Goal: Task Accomplishment & Management: Manage account settings

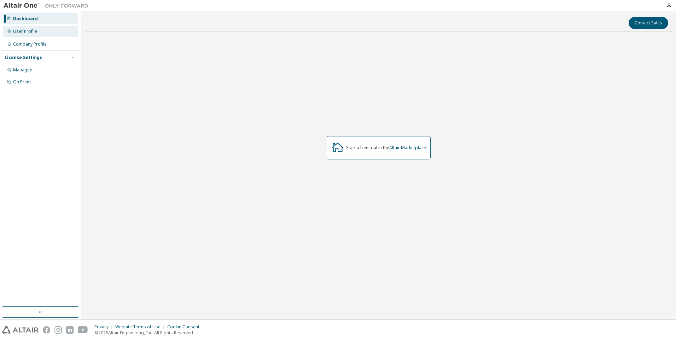
click at [27, 32] on div "User Profile" at bounding box center [25, 32] width 24 height 6
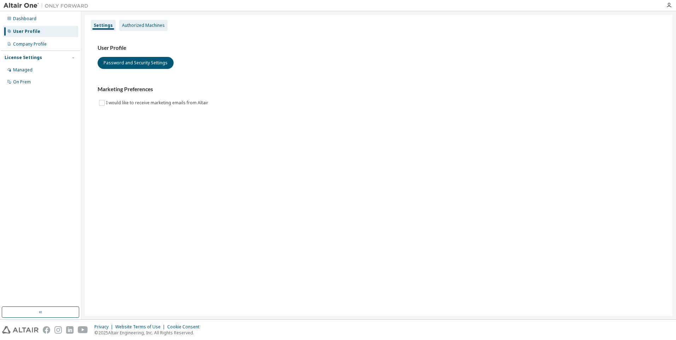
click at [138, 29] on div "Authorized Machines" at bounding box center [143, 25] width 48 height 11
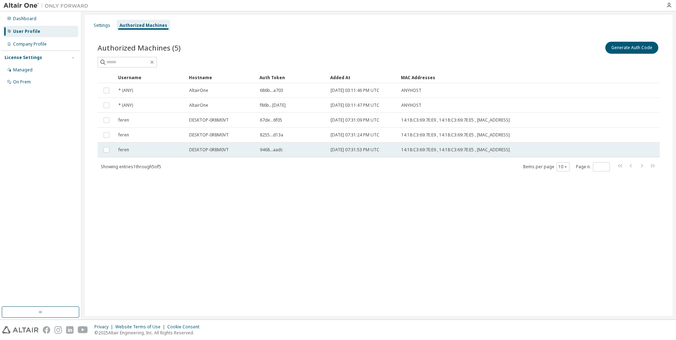
click at [330, 148] on td "[DATE] 07:31:53 PM UTC" at bounding box center [362, 149] width 71 height 15
click at [587, 50] on button "Generate Auth Code" at bounding box center [578, 48] width 53 height 12
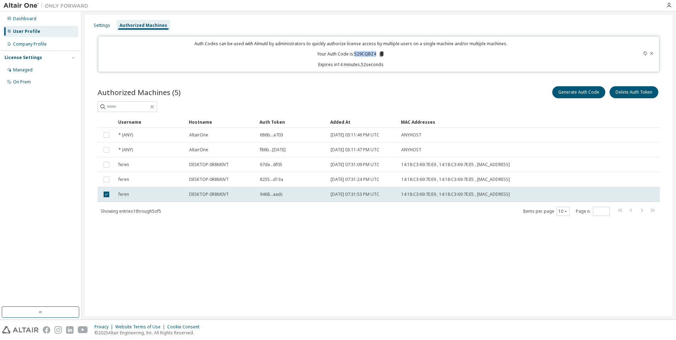
drag, startPoint x: 375, startPoint y: 54, endPoint x: 355, endPoint y: 54, distance: 19.1
type textarea "********"
click at [355, 54] on p "Your Auth Code is: 529CQBZ4" at bounding box center [350, 54] width 67 height 6
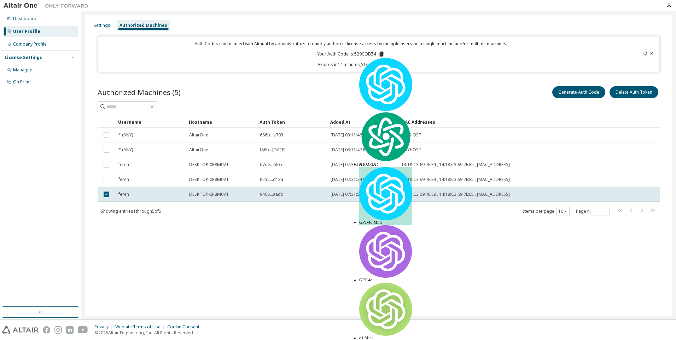
drag, startPoint x: 355, startPoint y: 54, endPoint x: 315, endPoint y: 63, distance: 41.2
click at [315, 63] on p "Expires in 14 minutes, 51 seconds" at bounding box center [350, 64] width 497 height 6
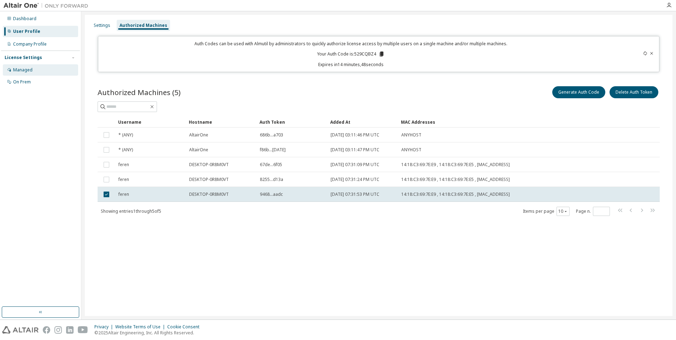
click at [13, 70] on div "Managed" at bounding box center [22, 70] width 19 height 6
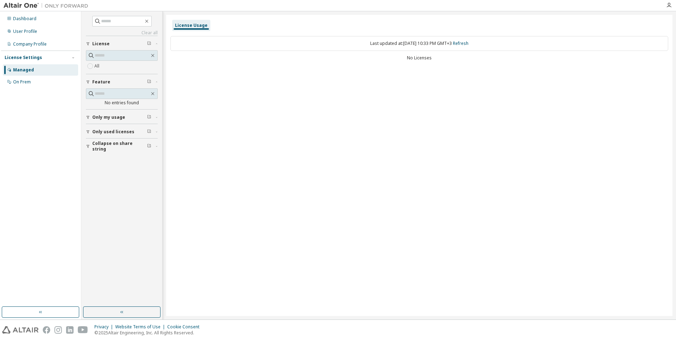
click at [101, 115] on span "Only my usage" at bounding box center [108, 117] width 33 height 6
click at [102, 149] on span "Only used licenses" at bounding box center [113, 152] width 42 height 6
click at [110, 181] on button "Collapse on share string" at bounding box center [122, 188] width 72 height 16
click at [29, 80] on div "On Prem" at bounding box center [22, 82] width 18 height 6
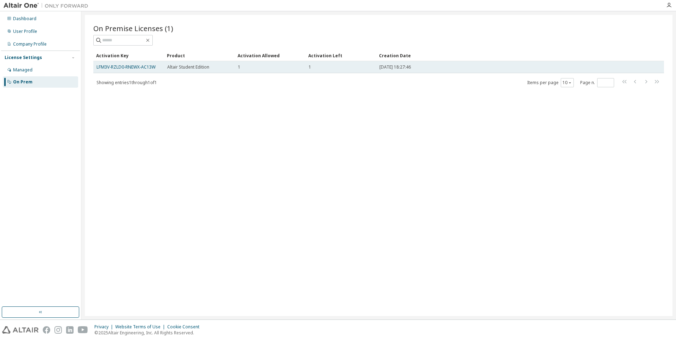
click at [344, 71] on td "1" at bounding box center [340, 67] width 71 height 12
drag, startPoint x: 344, startPoint y: 71, endPoint x: 194, endPoint y: 71, distance: 150.2
click at [199, 71] on td "Altair Student Edition" at bounding box center [199, 67] width 71 height 12
click at [147, 69] on link "LFM3V-RZLD0-RNEWX-AC13W" at bounding box center [125, 67] width 59 height 6
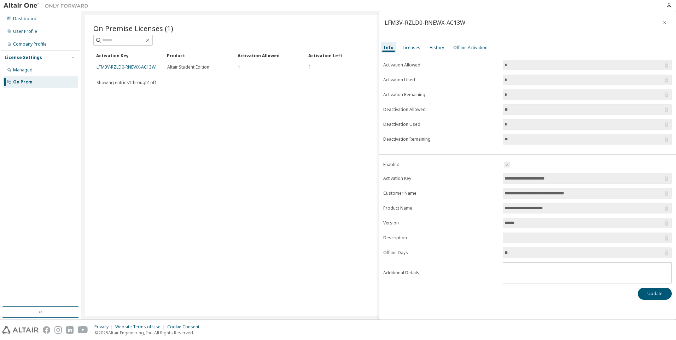
click at [415, 48] on div "Licenses" at bounding box center [411, 48] width 18 height 6
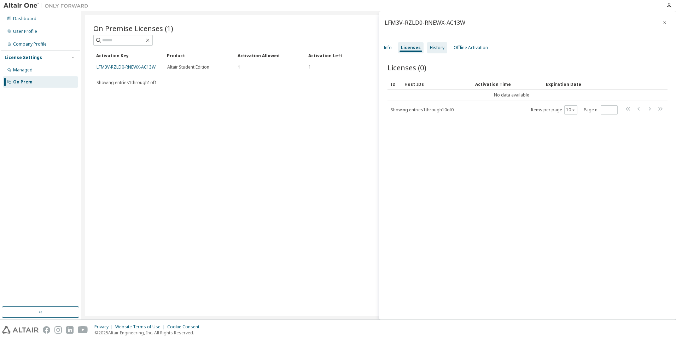
click at [430, 45] on div "History" at bounding box center [437, 48] width 14 height 6
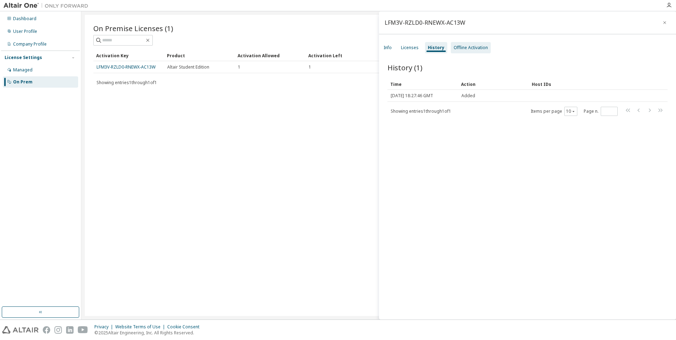
click at [461, 45] on div "Offline Activation" at bounding box center [470, 48] width 34 height 6
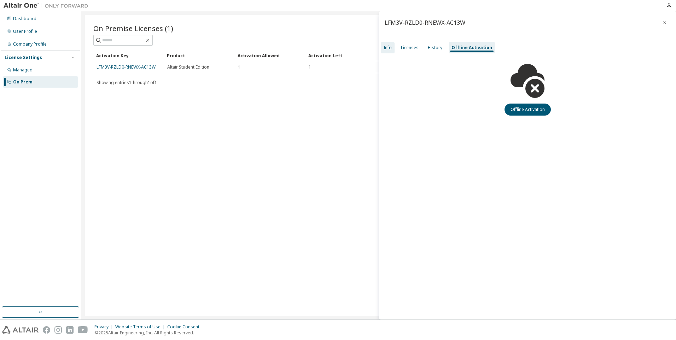
click at [392, 47] on div "Info" at bounding box center [388, 47] width 14 height 11
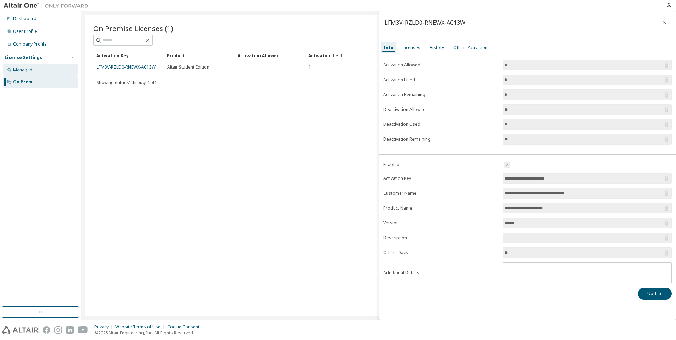
click at [20, 67] on div "Managed" at bounding box center [22, 70] width 19 height 6
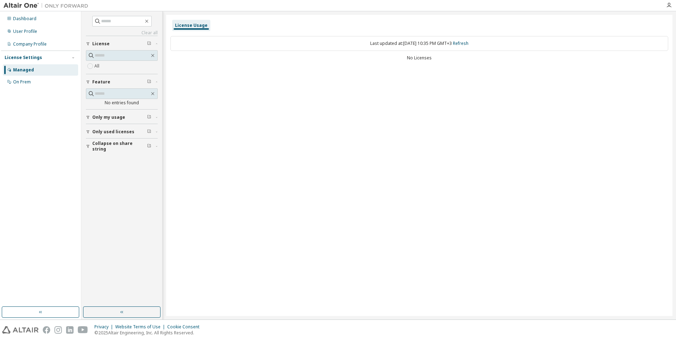
click at [31, 58] on div "License Settings" at bounding box center [23, 58] width 37 height 6
click at [38, 48] on div "Company Profile" at bounding box center [40, 44] width 75 height 11
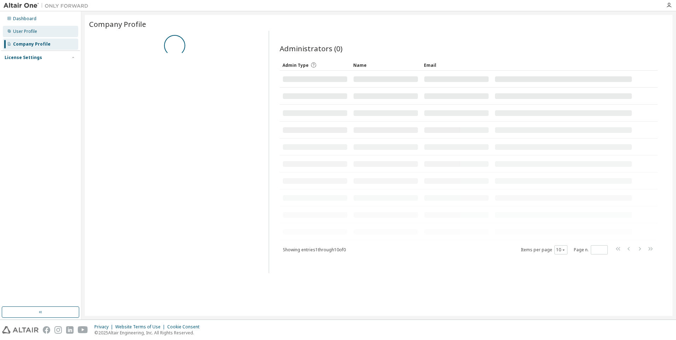
click at [33, 34] on div "User Profile" at bounding box center [25, 32] width 24 height 6
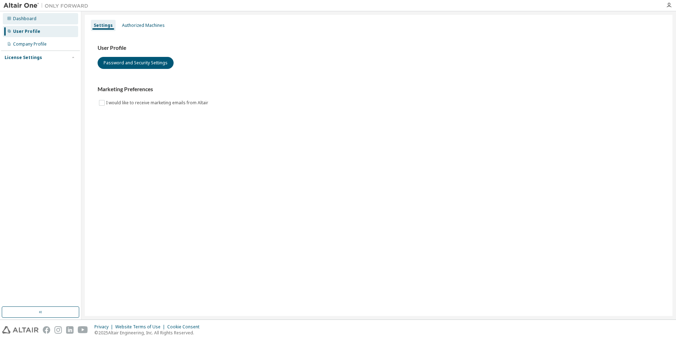
click at [36, 20] on div "Dashboard" at bounding box center [40, 18] width 75 height 11
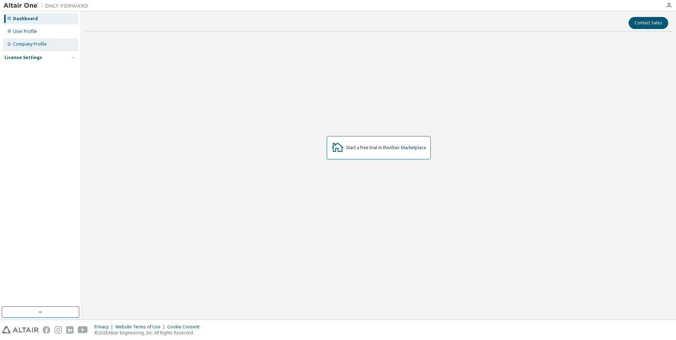
click at [49, 46] on div "Company Profile" at bounding box center [40, 44] width 75 height 11
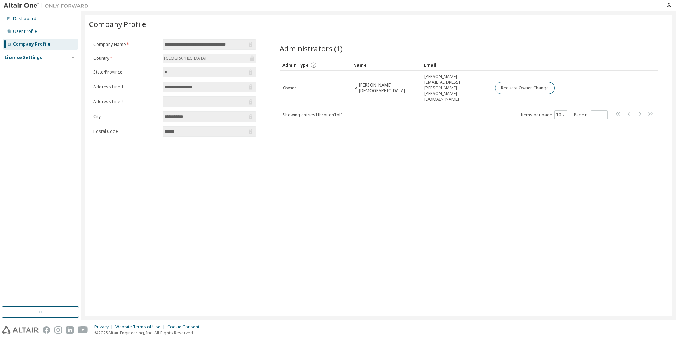
click at [16, 58] on div "License Settings" at bounding box center [23, 58] width 37 height 6
click at [24, 75] on div "Managed" at bounding box center [40, 69] width 75 height 11
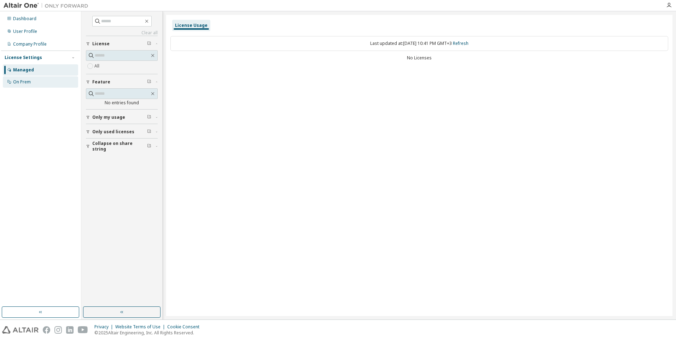
click at [42, 85] on div "On Prem" at bounding box center [40, 81] width 75 height 11
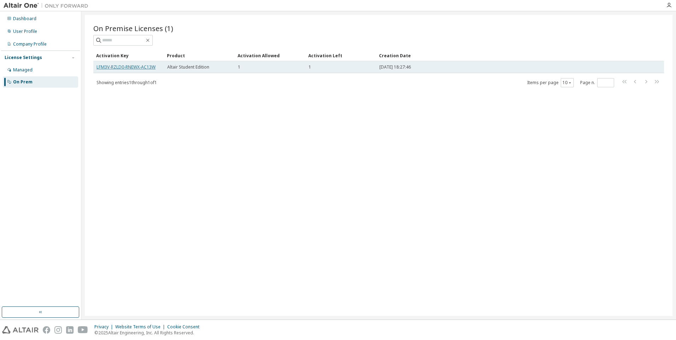
click at [141, 65] on link "LFM3V-RZLD0-RNEWX-AC13W" at bounding box center [125, 67] width 59 height 6
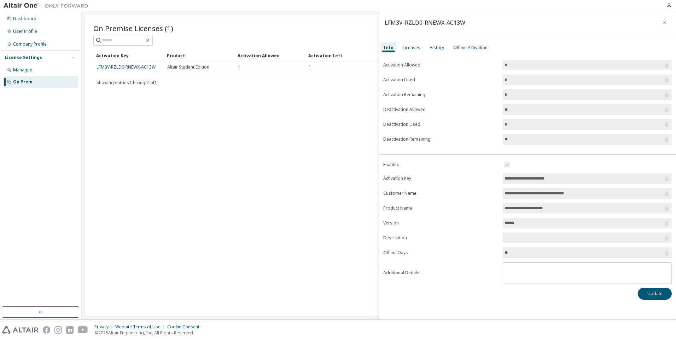
drag, startPoint x: 565, startPoint y: 178, endPoint x: 494, endPoint y: 176, distance: 70.7
click at [494, 176] on form "**********" at bounding box center [527, 221] width 288 height 123
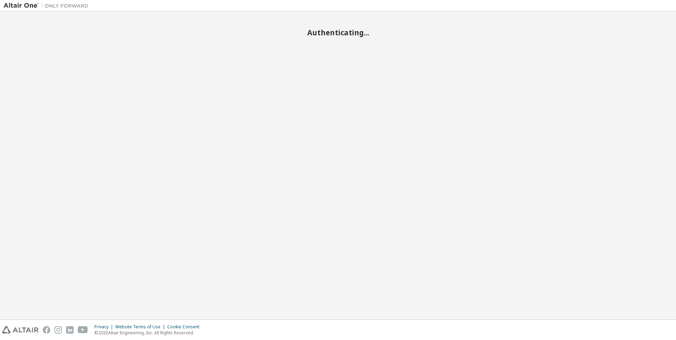
scroll to position [2987, 0]
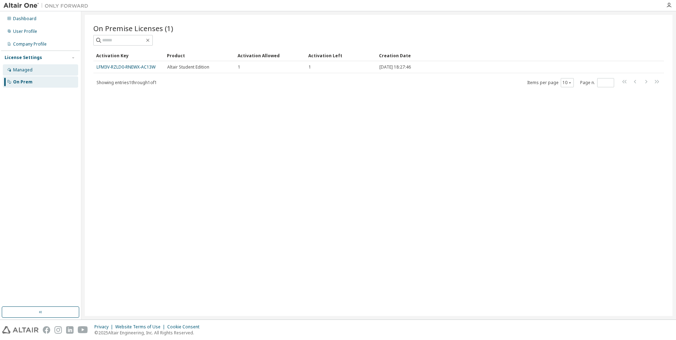
click at [16, 69] on div "Managed" at bounding box center [22, 70] width 19 height 6
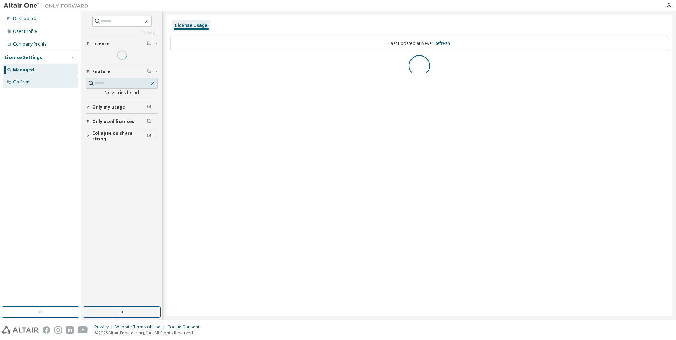
click at [21, 82] on div "On Prem" at bounding box center [22, 82] width 18 height 6
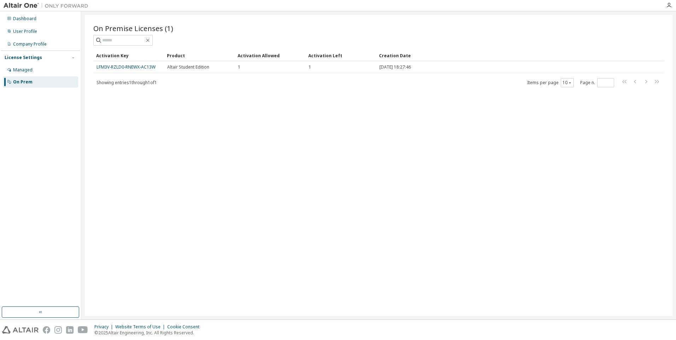
click at [39, 37] on div "Dashboard User Profile Company Profile License Settings Managed On Prem" at bounding box center [40, 50] width 79 height 76
click at [43, 32] on div "User Profile" at bounding box center [40, 31] width 75 height 11
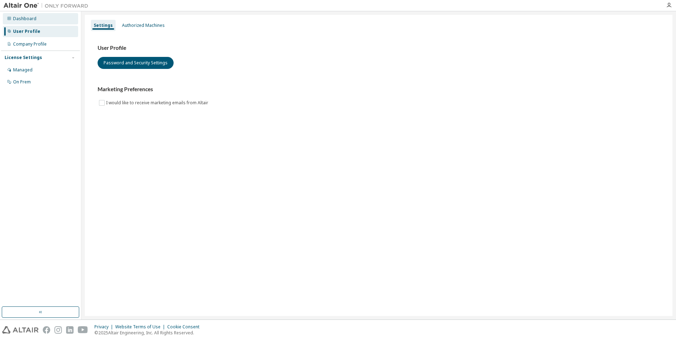
click at [41, 21] on div "Dashboard" at bounding box center [40, 18] width 75 height 11
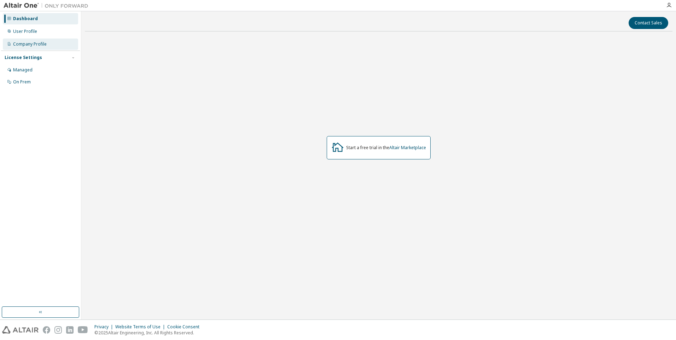
click at [43, 45] on div "Company Profile" at bounding box center [30, 44] width 34 height 6
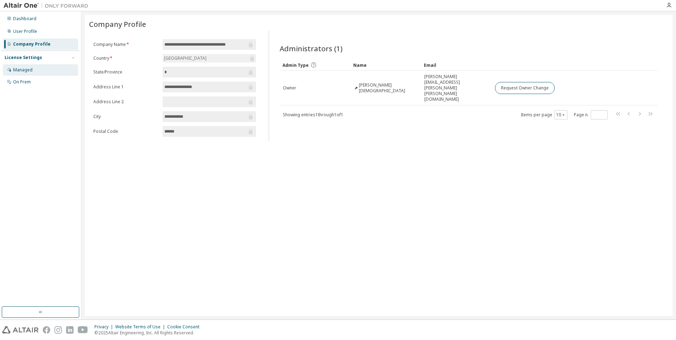
click at [42, 67] on div "Managed" at bounding box center [40, 69] width 75 height 11
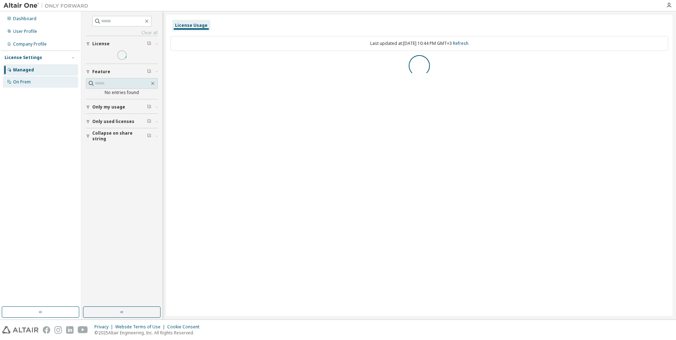
click at [42, 80] on div "On Prem" at bounding box center [40, 81] width 75 height 11
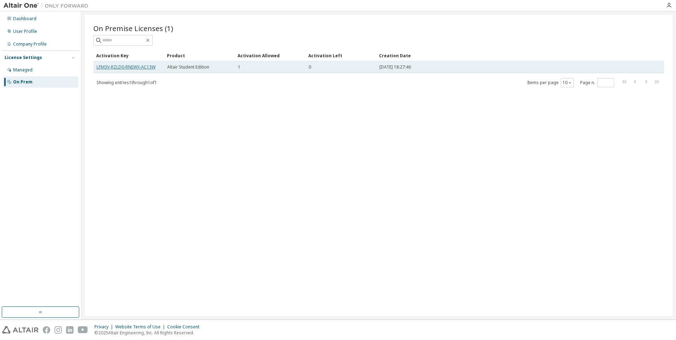
click at [150, 65] on link "LFM3V-RZLD0-RNEWX-AC13W" at bounding box center [125, 67] width 59 height 6
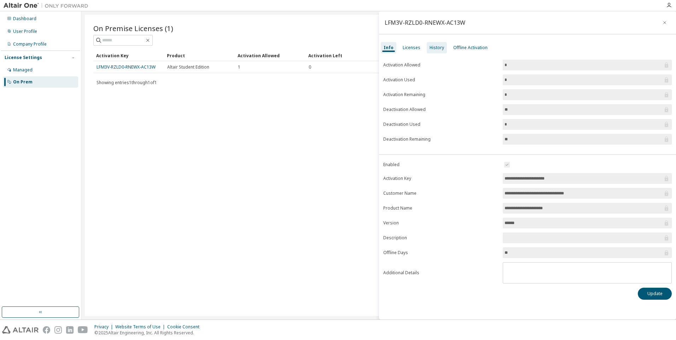
click at [427, 48] on div "History" at bounding box center [437, 47] width 20 height 11
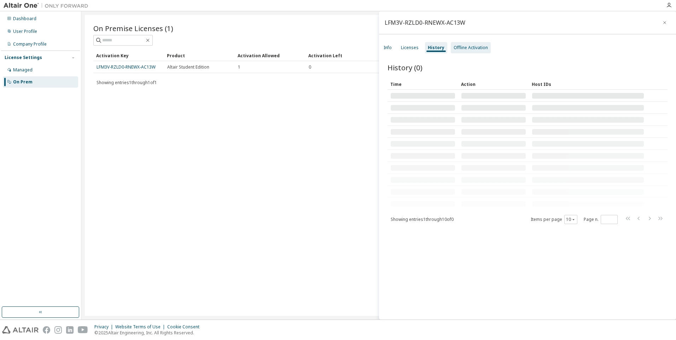
click at [475, 46] on div "Offline Activation" at bounding box center [470, 48] width 34 height 6
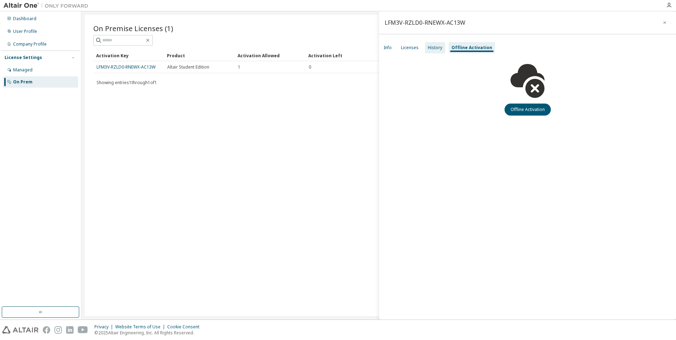
click at [434, 47] on div "History" at bounding box center [435, 48] width 14 height 6
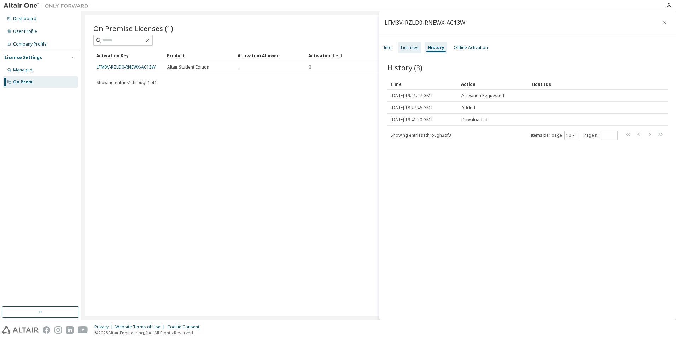
click at [409, 47] on div "Licenses" at bounding box center [410, 48] width 18 height 6
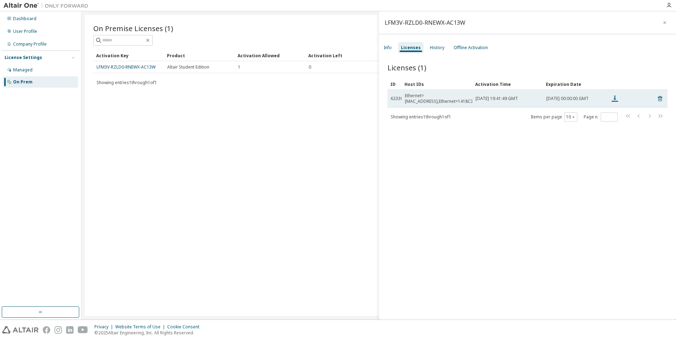
click at [614, 98] on icon at bounding box center [614, 98] width 8 height 8
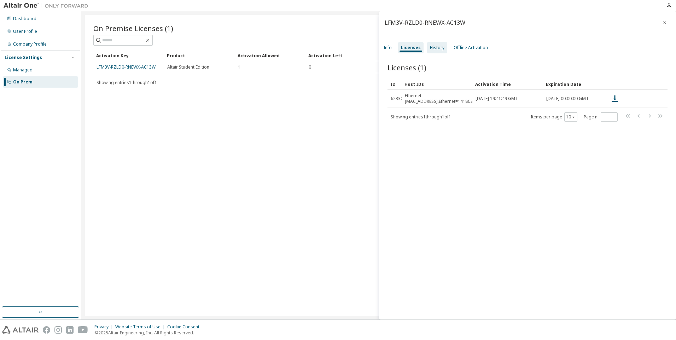
click at [435, 49] on div "History" at bounding box center [437, 48] width 14 height 6
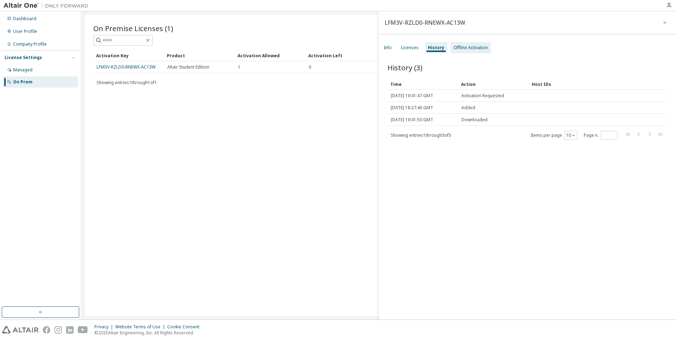
click at [455, 46] on div "Offline Activation" at bounding box center [470, 48] width 34 height 6
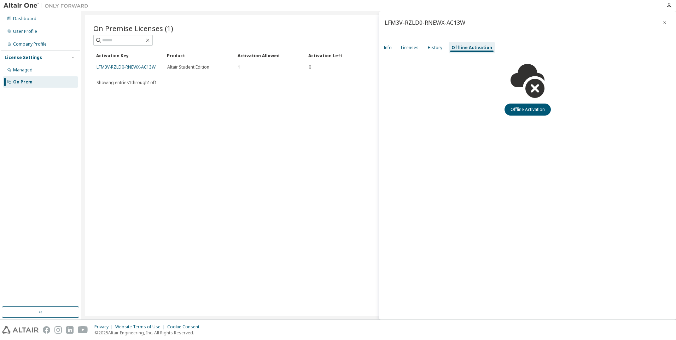
click at [395, 48] on div "Info Licenses History Offline Activation" at bounding box center [527, 47] width 297 height 13
click at [392, 49] on div "Info" at bounding box center [388, 47] width 14 height 11
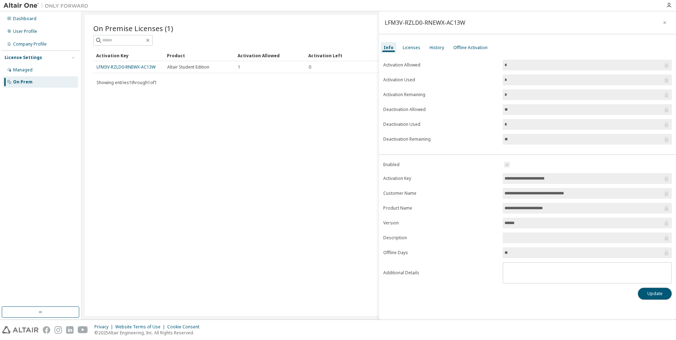
click at [643, 291] on button "Update" at bounding box center [654, 294] width 34 height 12
click at [263, 112] on div "On Premise Licenses (1) Clear Load Save Save As Field Operator Value Select fil…" at bounding box center [378, 165] width 587 height 301
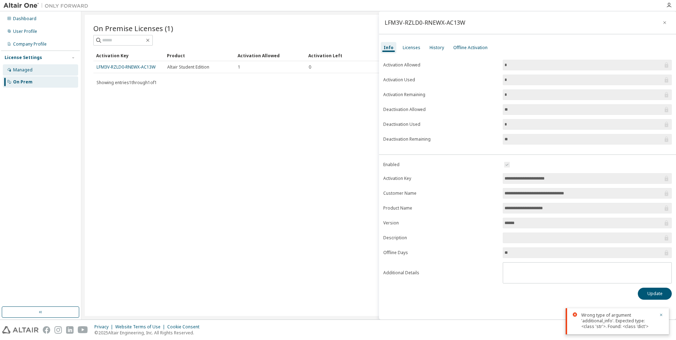
click at [53, 71] on div "Managed" at bounding box center [40, 69] width 75 height 11
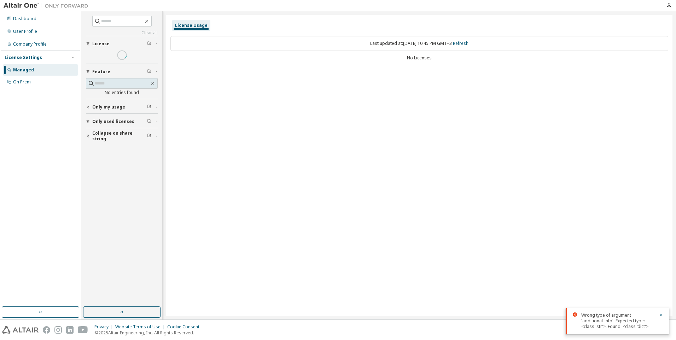
click at [48, 76] on div "Managed On Prem" at bounding box center [40, 75] width 79 height 23
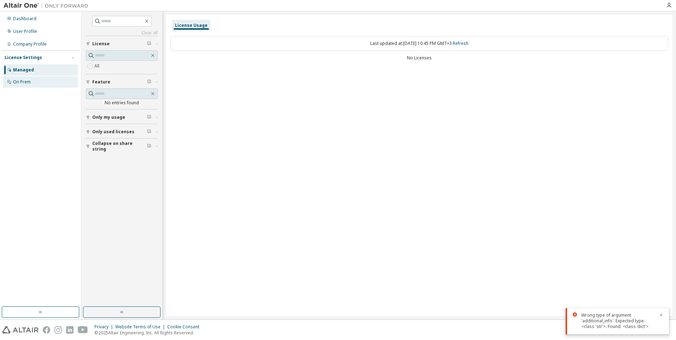
click at [24, 76] on div "On Prem" at bounding box center [40, 81] width 75 height 11
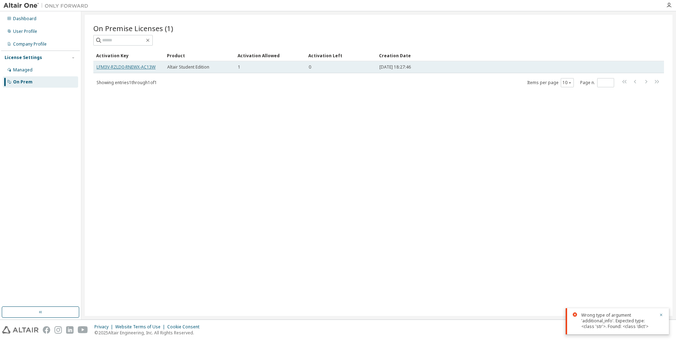
click at [111, 67] on link "LFM3V-RZLD0-RNEWX-AC13W" at bounding box center [125, 67] width 59 height 6
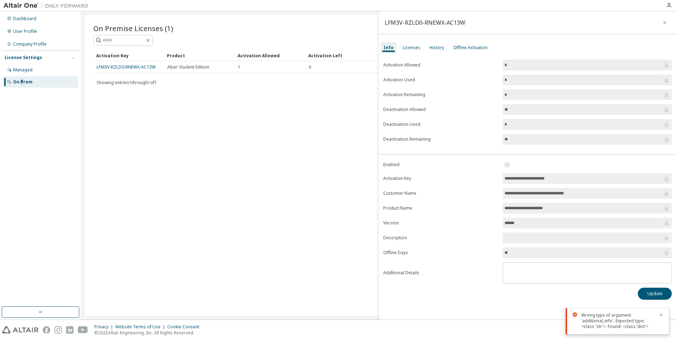
drag, startPoint x: 22, startPoint y: 169, endPoint x: 27, endPoint y: 168, distance: 5.1
type textarea "**"
click at [25, 169] on div "Dashboard User Profile Company Profile License Settings Managed On Prem" at bounding box center [40, 158] width 79 height 293
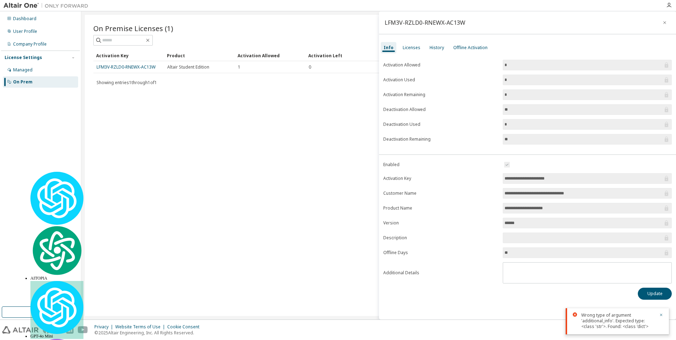
click at [236, 260] on div "On Premise Licenses (1) Clear Load Save Save As Field Operator Value Select fil…" at bounding box center [378, 165] width 587 height 301
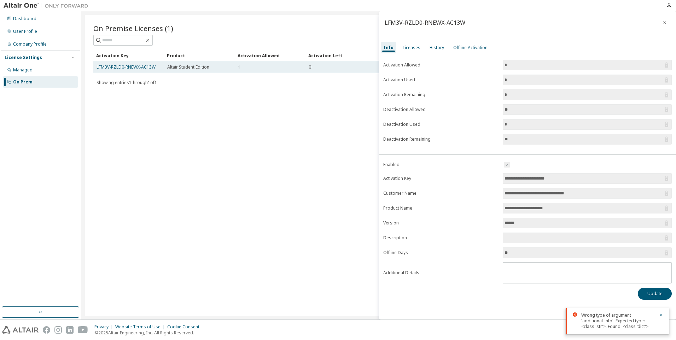
click at [172, 66] on span "Altair Student Edition" at bounding box center [188, 67] width 42 height 6
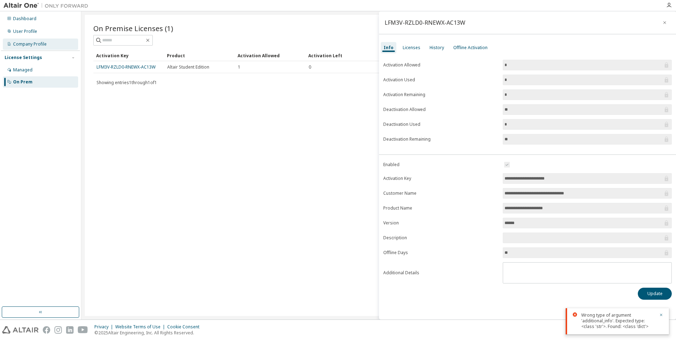
click at [63, 41] on div "Company Profile" at bounding box center [40, 44] width 75 height 11
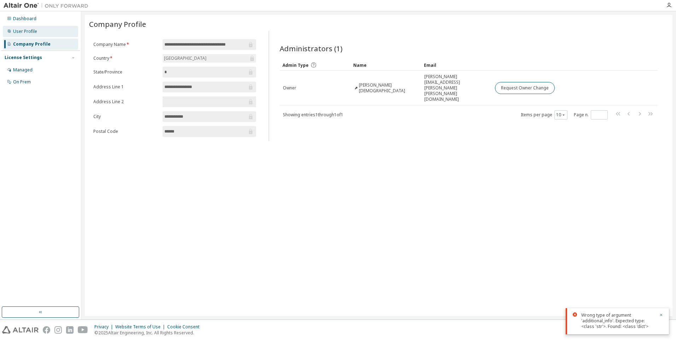
click at [61, 32] on div "User Profile" at bounding box center [40, 31] width 75 height 11
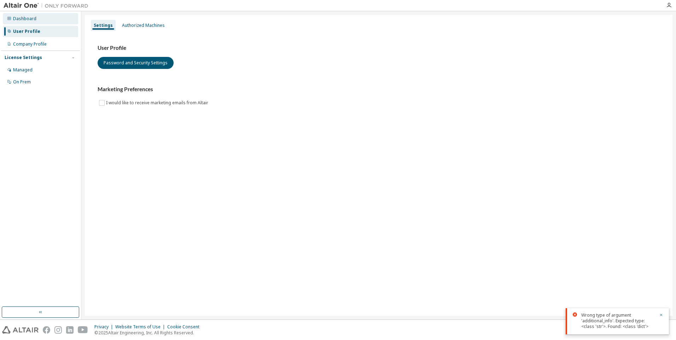
click at [51, 15] on div "Dashboard" at bounding box center [40, 18] width 75 height 11
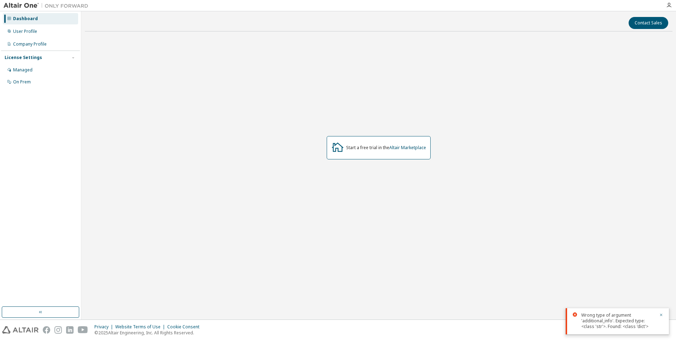
click at [45, 23] on div "Dashboard" at bounding box center [40, 18] width 75 height 11
click at [39, 32] on div "User Profile" at bounding box center [40, 31] width 75 height 11
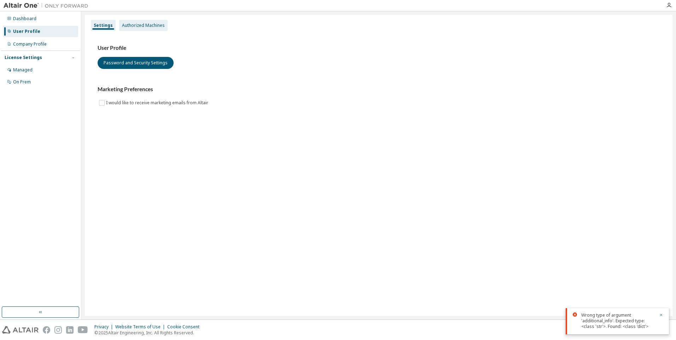
click at [161, 27] on div "Authorized Machines" at bounding box center [143, 26] width 43 height 6
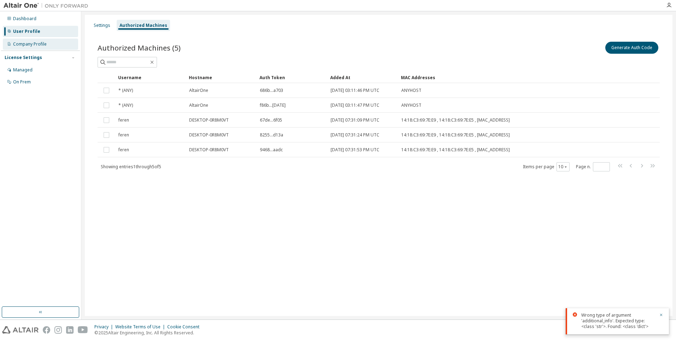
click at [45, 46] on div "Company Profile" at bounding box center [30, 44] width 34 height 6
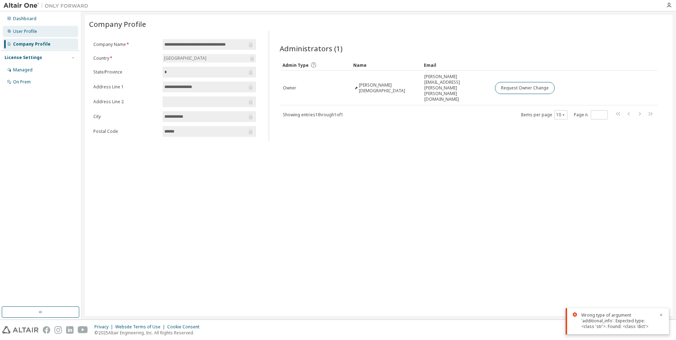
click at [36, 26] on div "User Profile" at bounding box center [40, 31] width 75 height 11
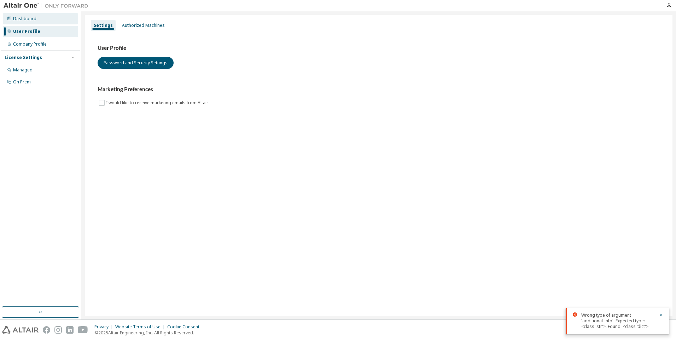
click at [42, 18] on div "Dashboard" at bounding box center [40, 18] width 75 height 11
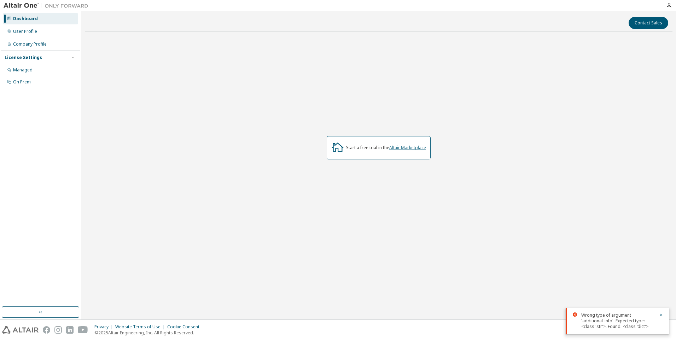
click at [409, 149] on link "Altair Marketplace" at bounding box center [407, 148] width 37 height 6
